Goal: Answer question/provide support: Share knowledge or assist other users

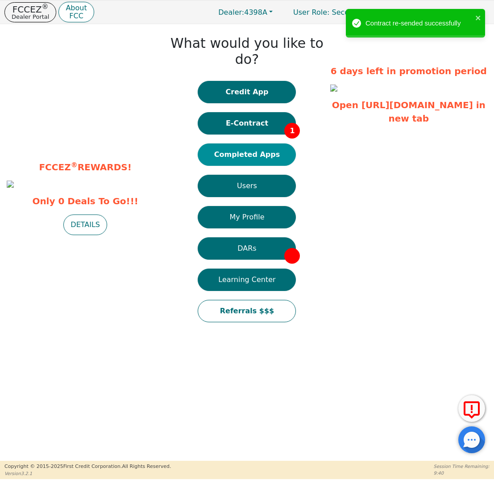
click at [262, 147] on button "Completed Apps" at bounding box center [247, 154] width 98 height 22
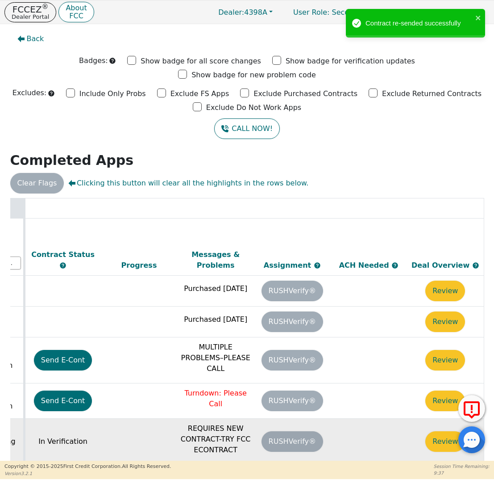
scroll to position [0, 505]
click at [426, 431] on button "Review" at bounding box center [446, 441] width 40 height 21
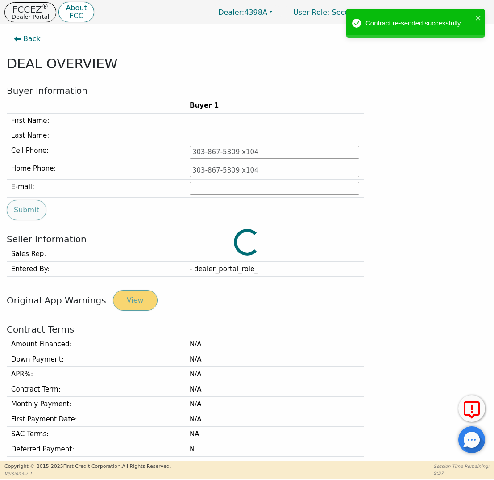
type input "[PHONE_NUMBER]"
type input "[EMAIL_ADDRESS][DOMAIN_NAME]"
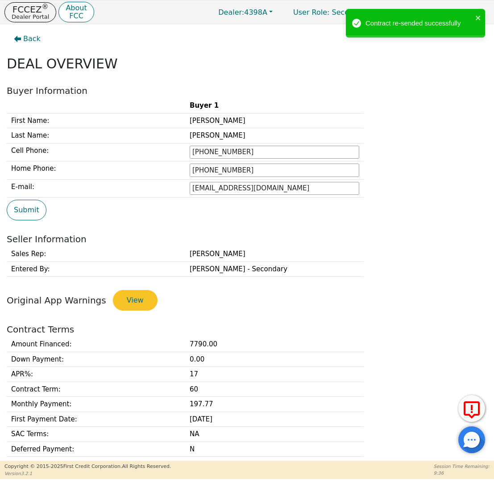
scroll to position [190, 0]
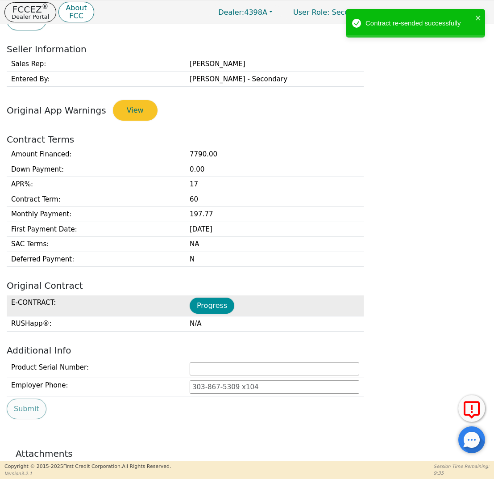
click at [211, 297] on button "Progress" at bounding box center [212, 305] width 45 height 16
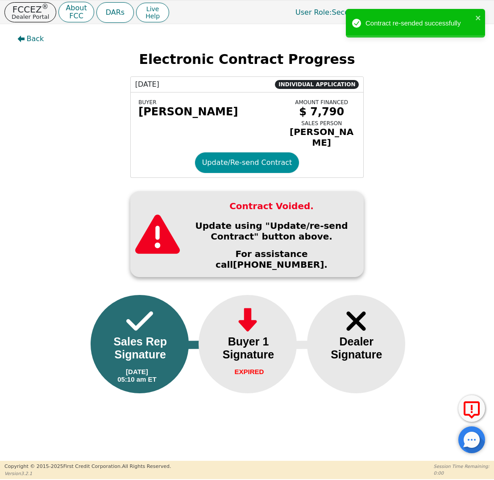
click at [254, 170] on button "Update/Re-send Contract" at bounding box center [247, 162] width 105 height 21
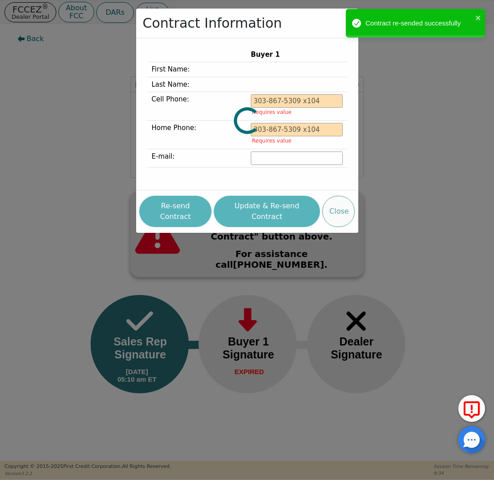
type input "[PHONE_NUMBER]"
type input "[EMAIL_ADDRESS][DOMAIN_NAME]"
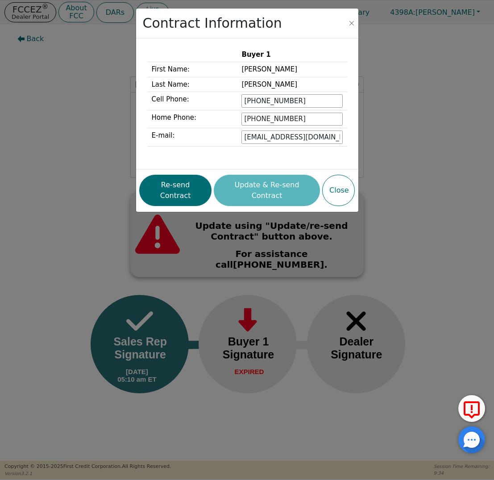
click at [197, 172] on div "Re-send Contract Update & Re-send Contract Close" at bounding box center [247, 190] width 216 height 36
click at [186, 193] on button "Re-send Contract" at bounding box center [175, 190] width 72 height 31
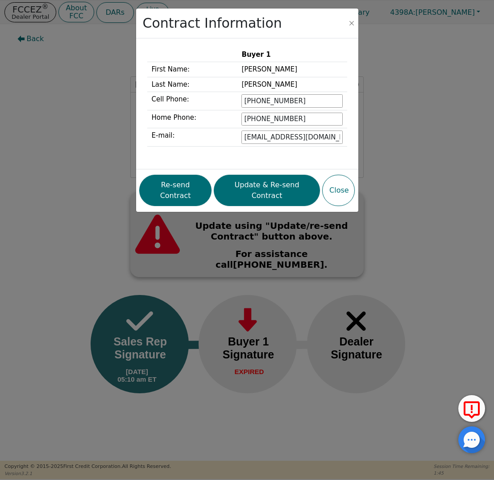
click at [37, 25] on div "Contract Information Buyer 1 First Name: [PERSON_NAME] Last Name: [PERSON_NAME]…" at bounding box center [247, 240] width 494 height 480
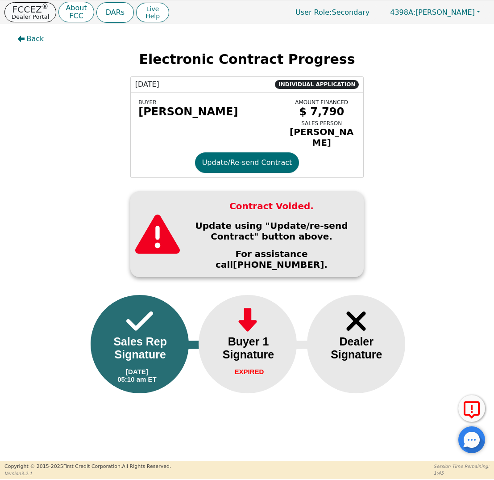
click at [39, 17] on p "Dealer Portal" at bounding box center [31, 17] width 38 height 6
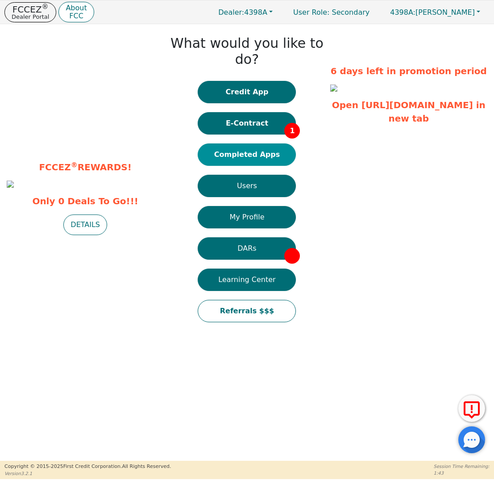
click at [230, 143] on button "Completed Apps" at bounding box center [247, 154] width 98 height 22
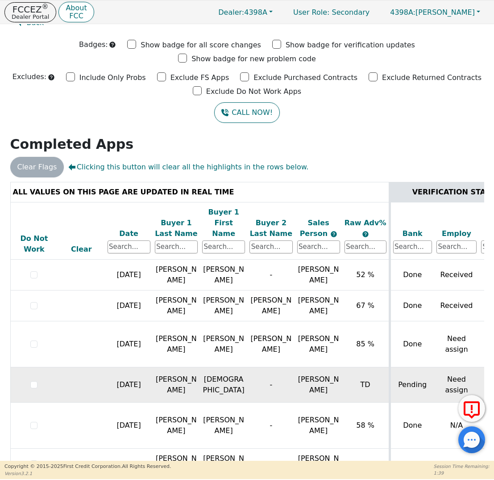
scroll to position [13, 0]
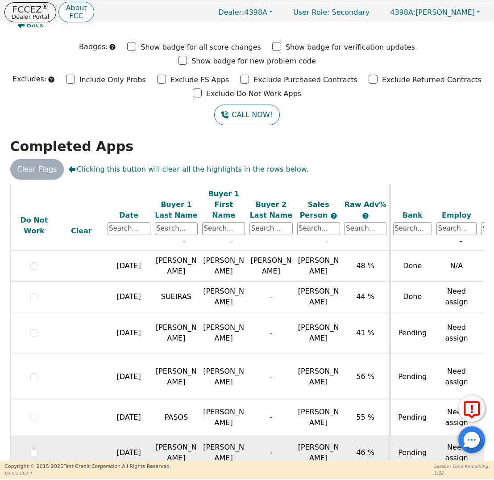
scroll to position [13, 0]
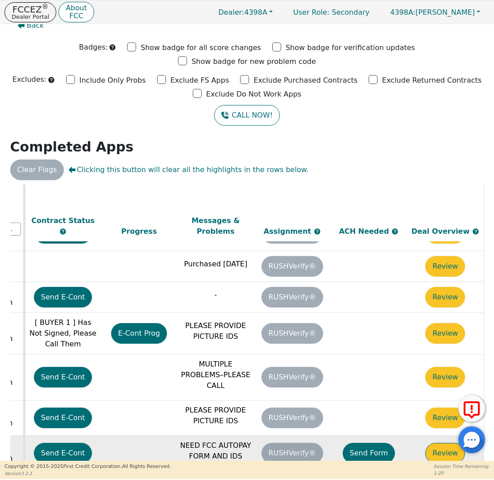
click at [435, 443] on button "Review" at bounding box center [446, 453] width 40 height 21
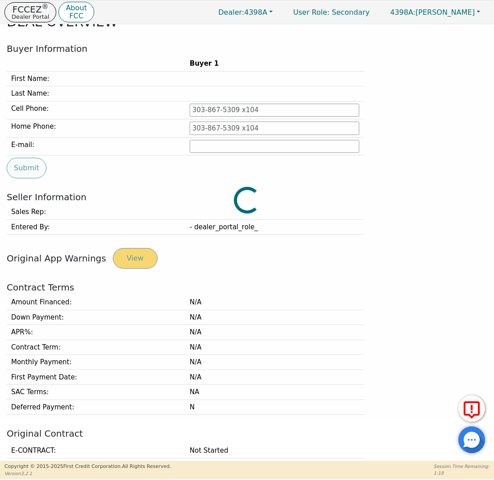
type input "[PHONE_NUMBER]"
type input "[EMAIL_ADDRESS][DOMAIN_NAME]"
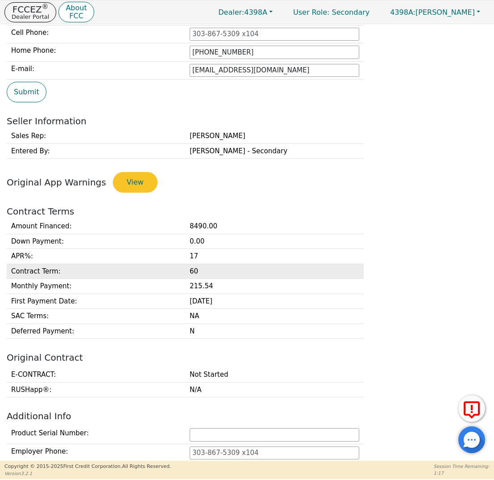
scroll to position [118, 0]
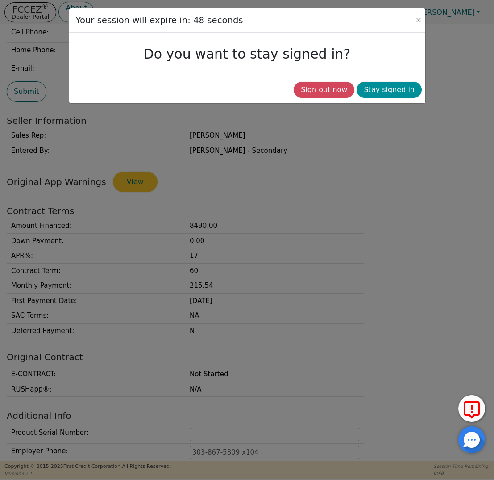
click at [371, 91] on button "Stay signed in" at bounding box center [389, 90] width 65 height 16
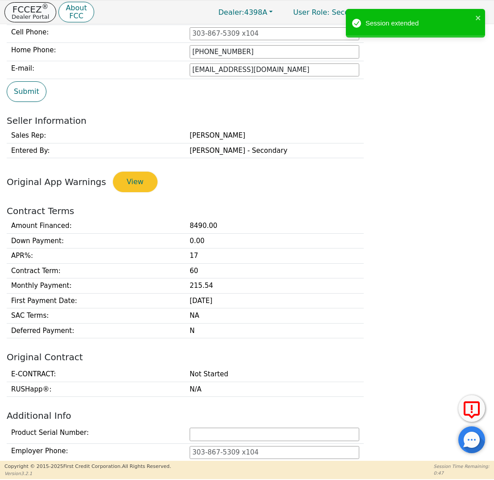
click at [42, 8] on sup "®" at bounding box center [45, 7] width 7 height 8
